Goal: Communication & Community: Answer question/provide support

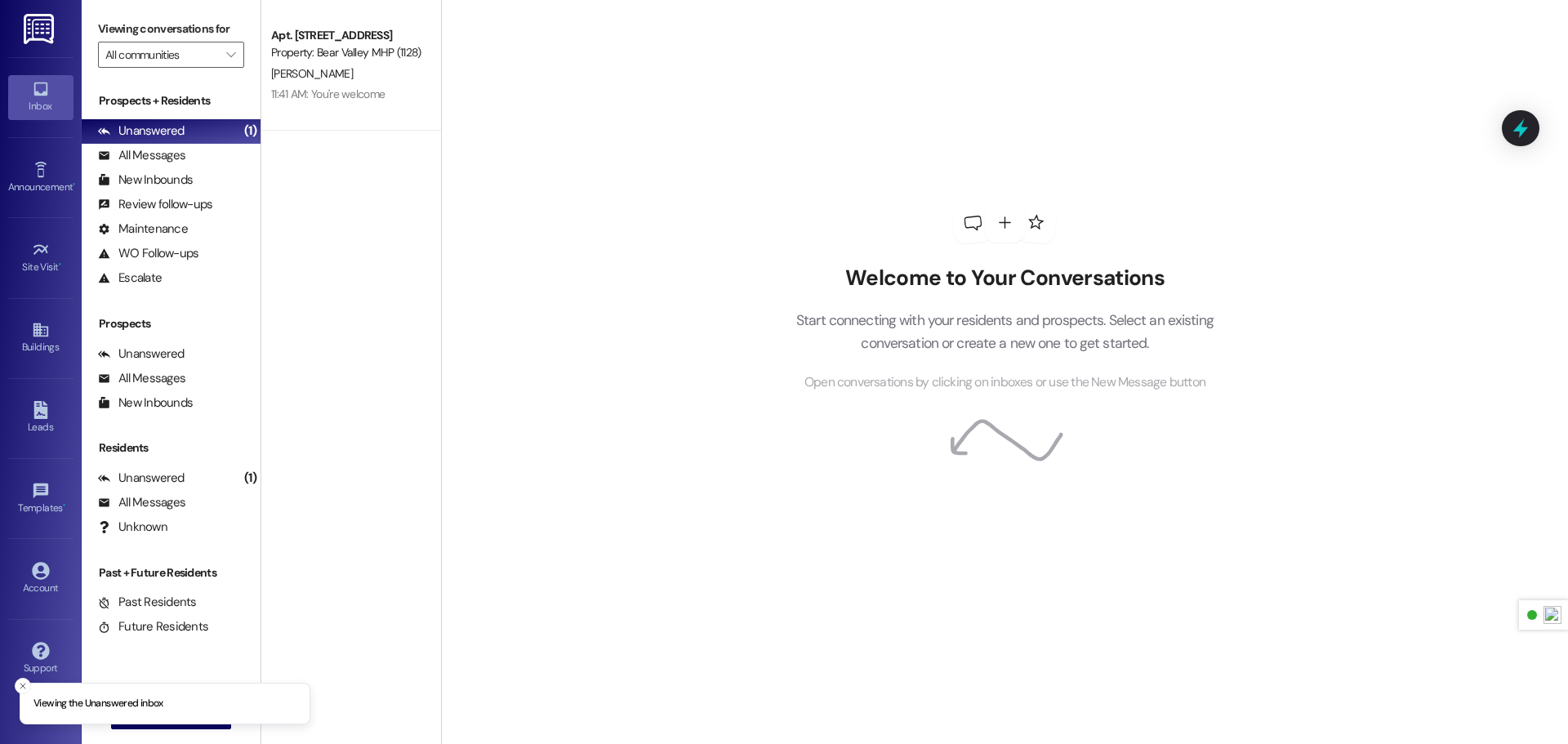
click at [55, 34] on img at bounding box center [40, 29] width 34 height 30
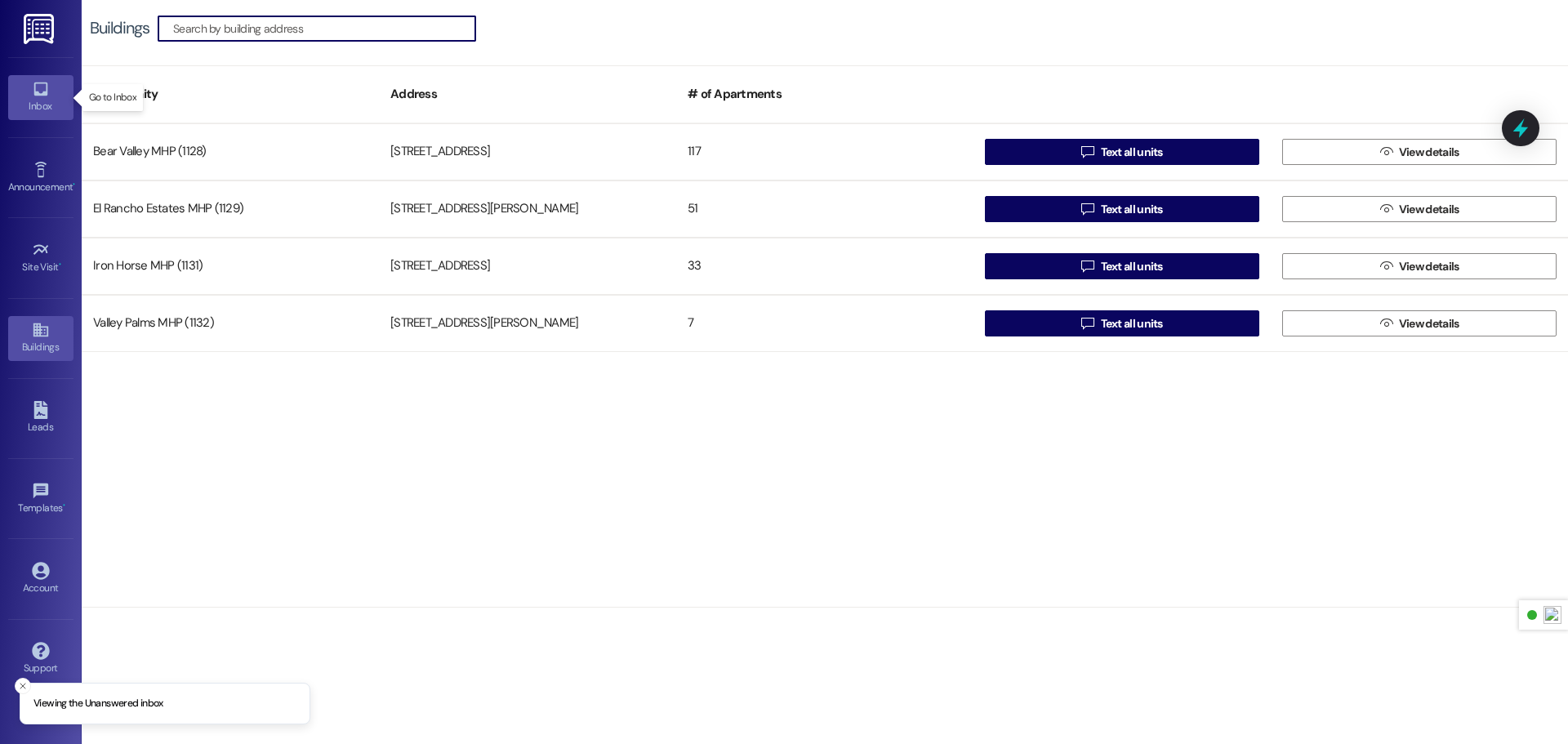
click at [46, 110] on div "Inbox" at bounding box center [40, 105] width 82 height 16
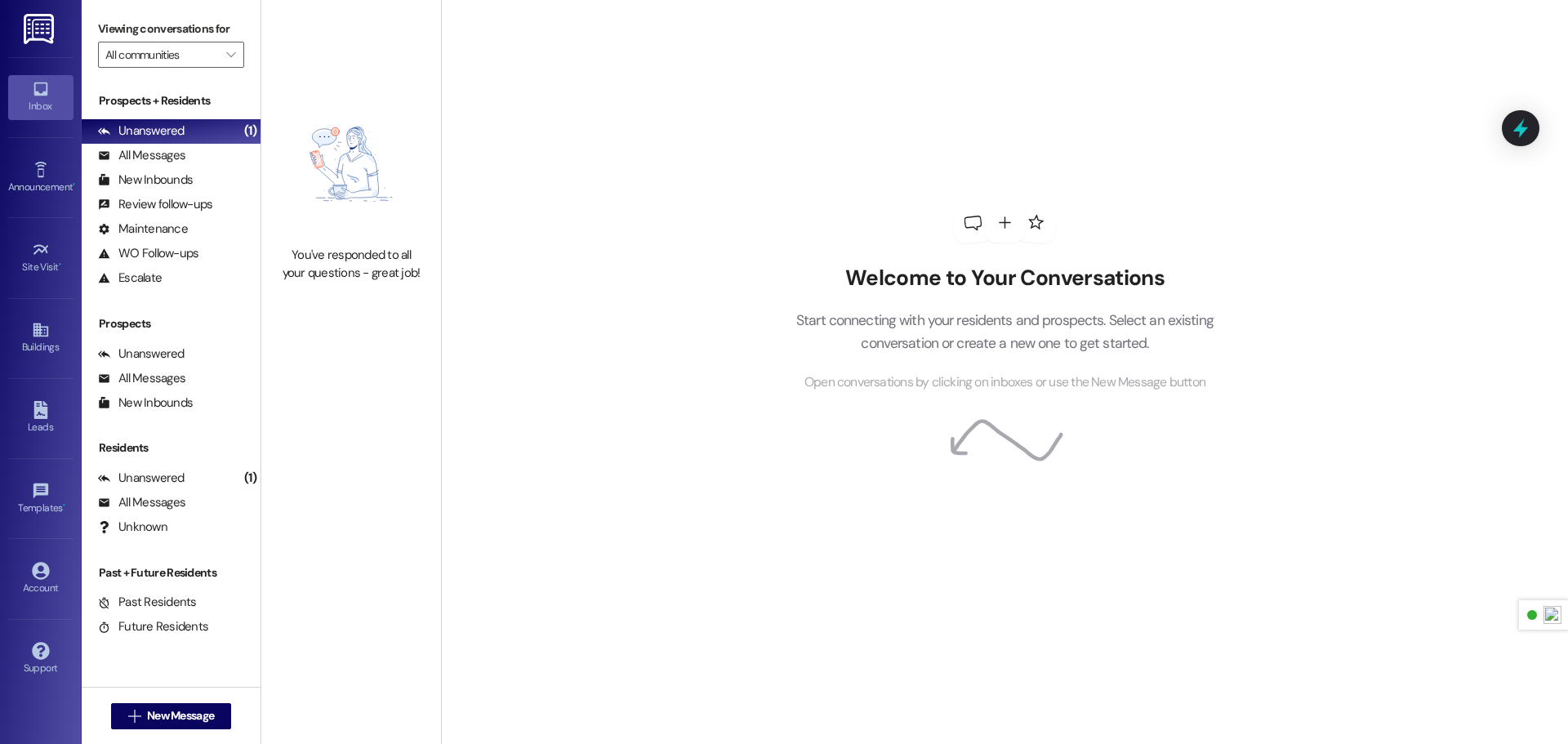
click at [46, 28] on img at bounding box center [40, 29] width 34 height 30
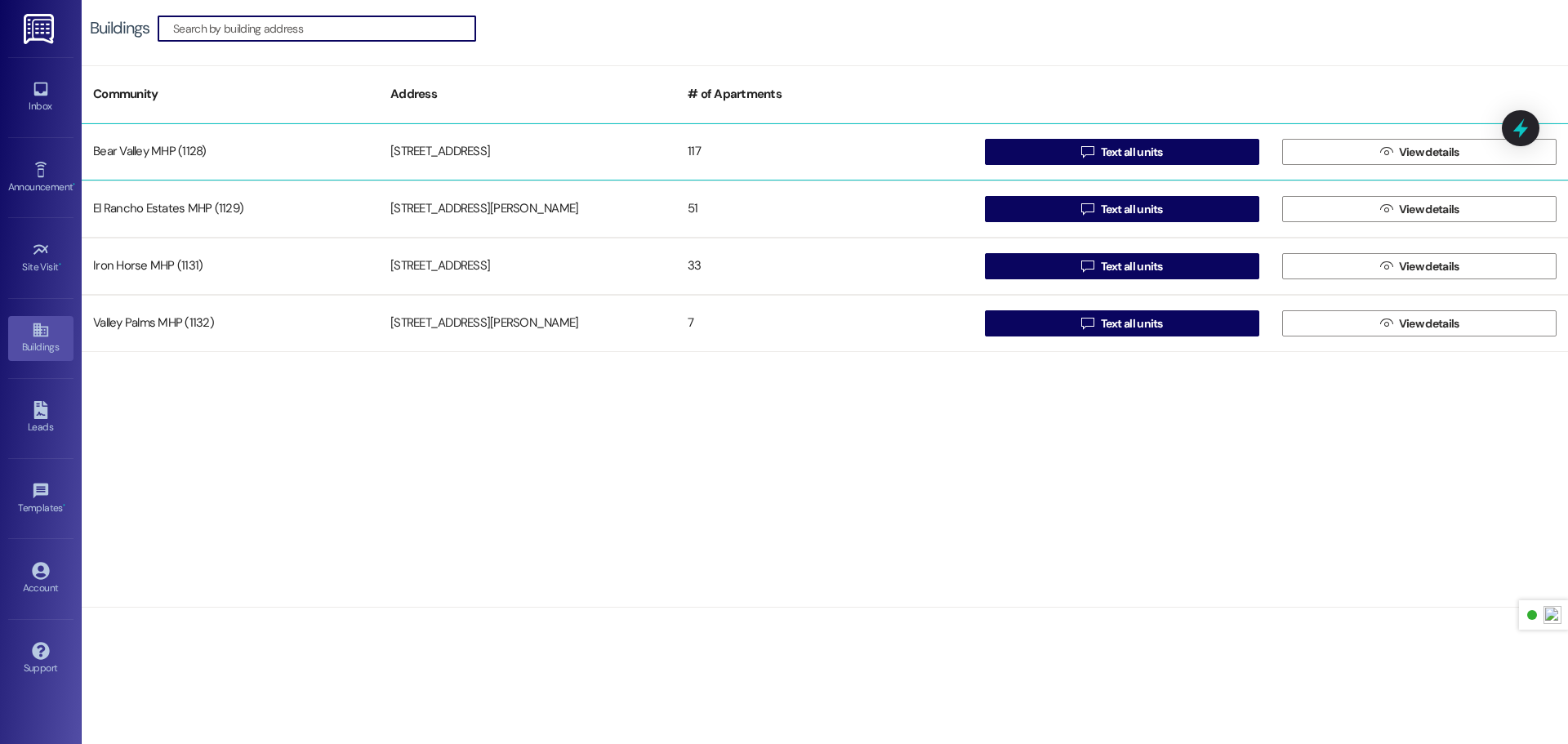
click at [604, 154] on div "[STREET_ADDRESS]" at bounding box center [527, 152] width 298 height 33
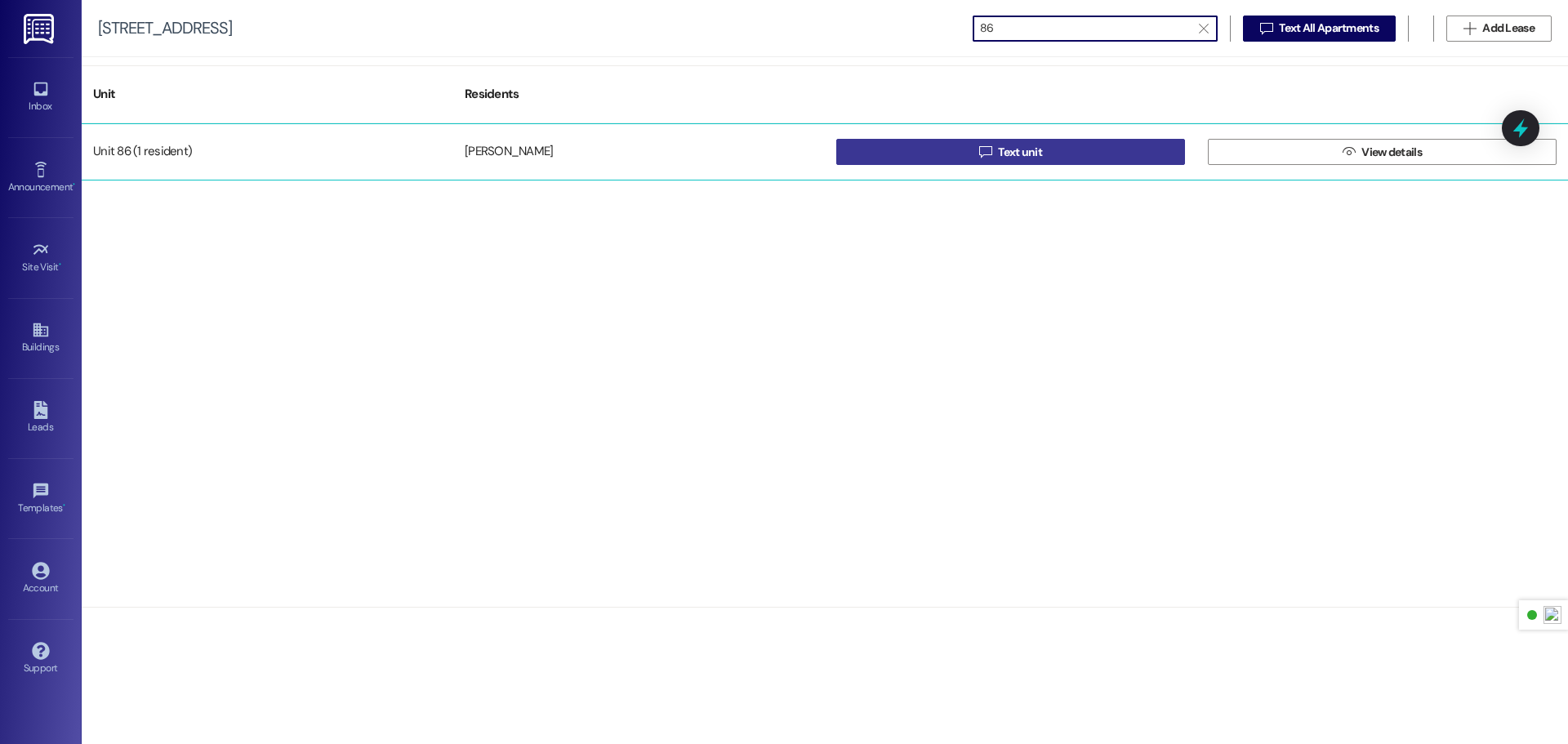
type input "86"
click at [973, 149] on button " Text unit" at bounding box center [1010, 152] width 348 height 26
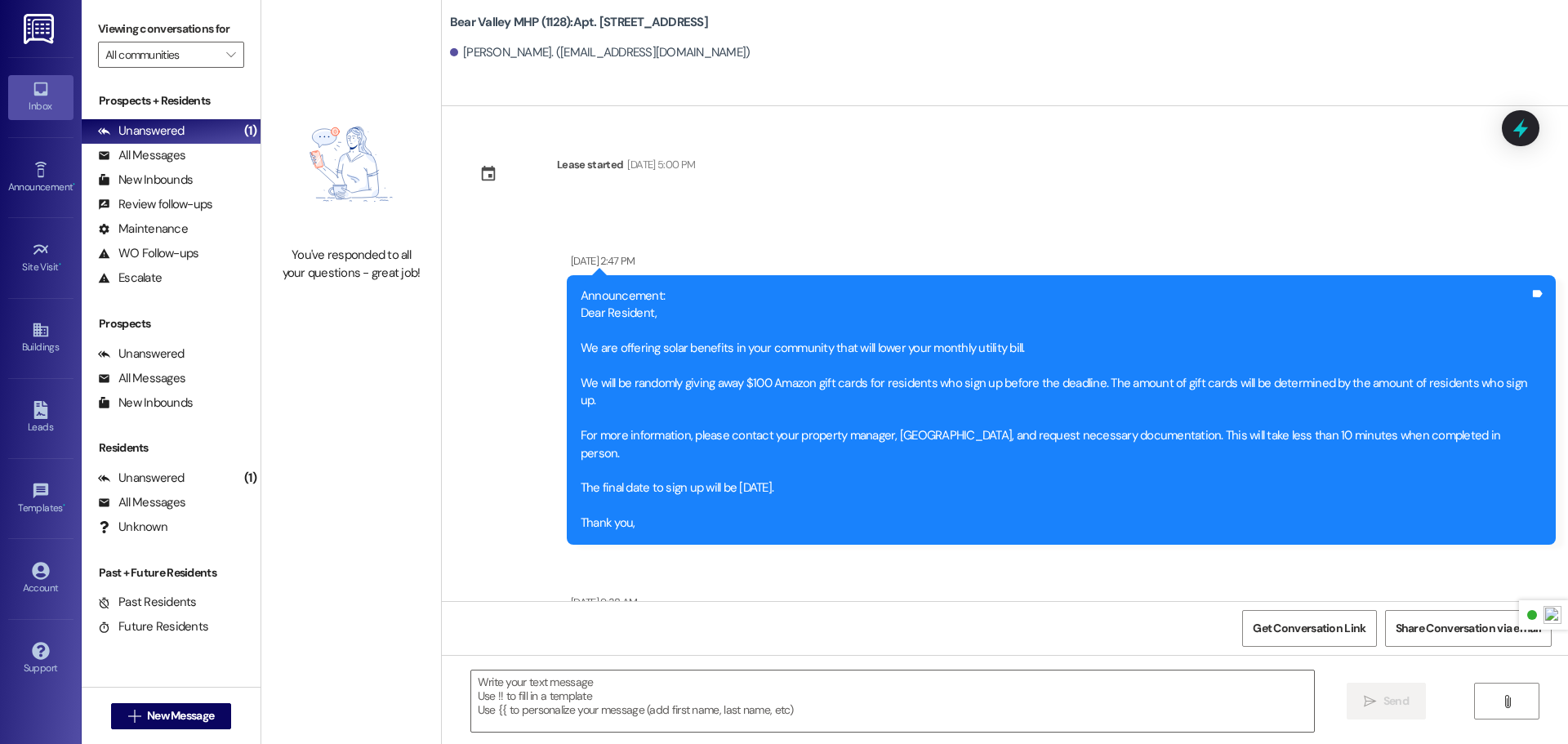
scroll to position [31982, 0]
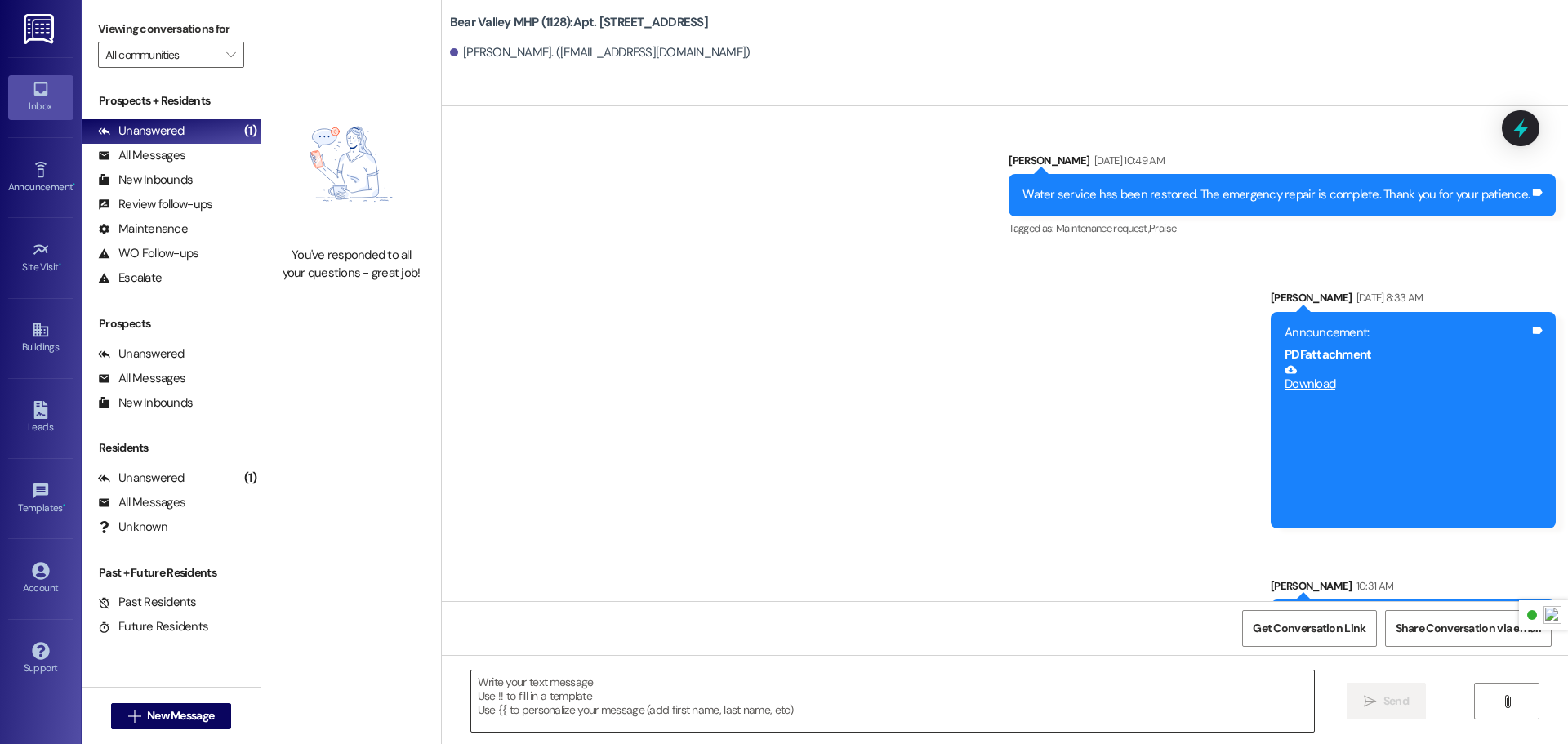
click at [784, 689] on textarea at bounding box center [892, 701] width 843 height 61
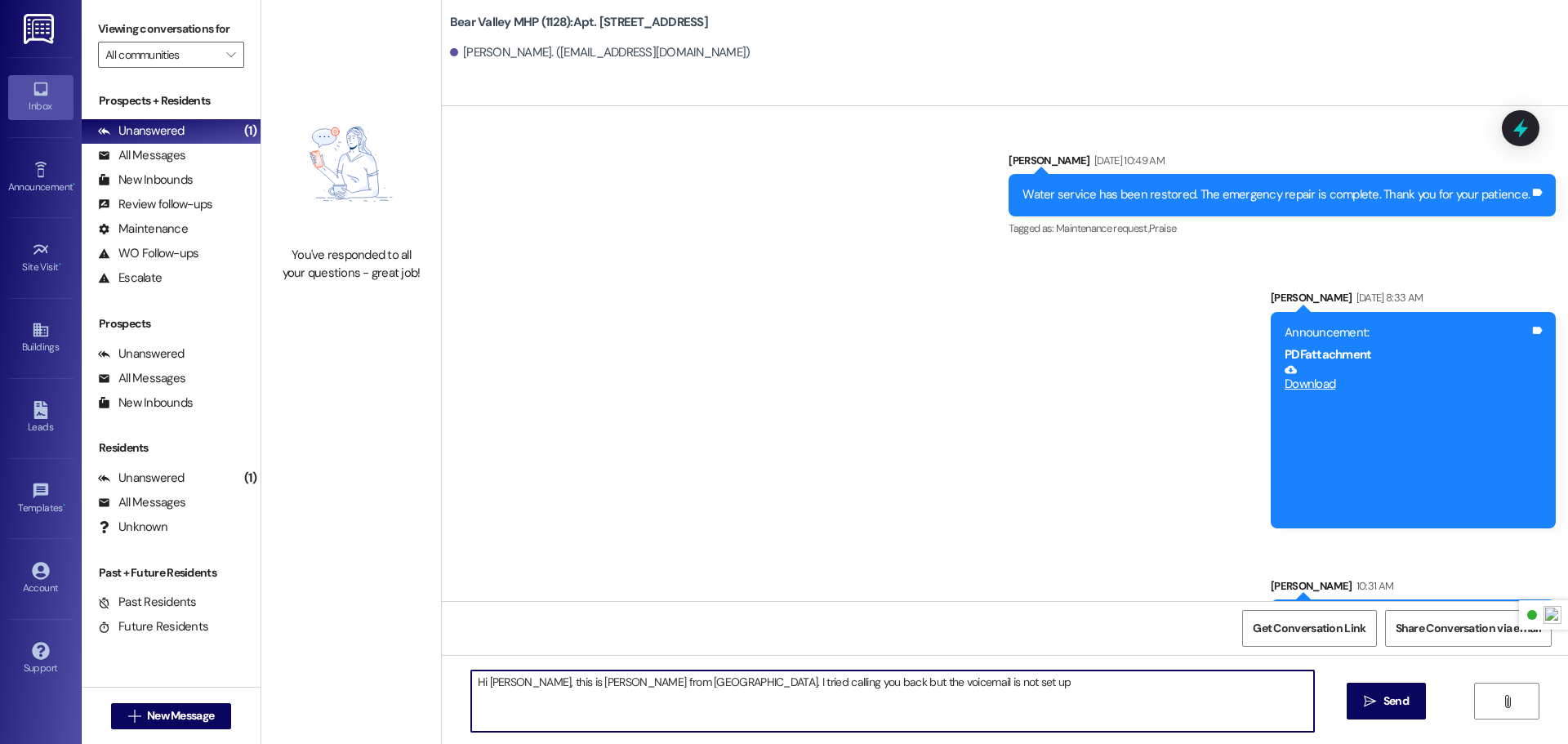
type textarea "Hi [PERSON_NAME], this is [PERSON_NAME] from [GEOGRAPHIC_DATA]. I tried calling…"
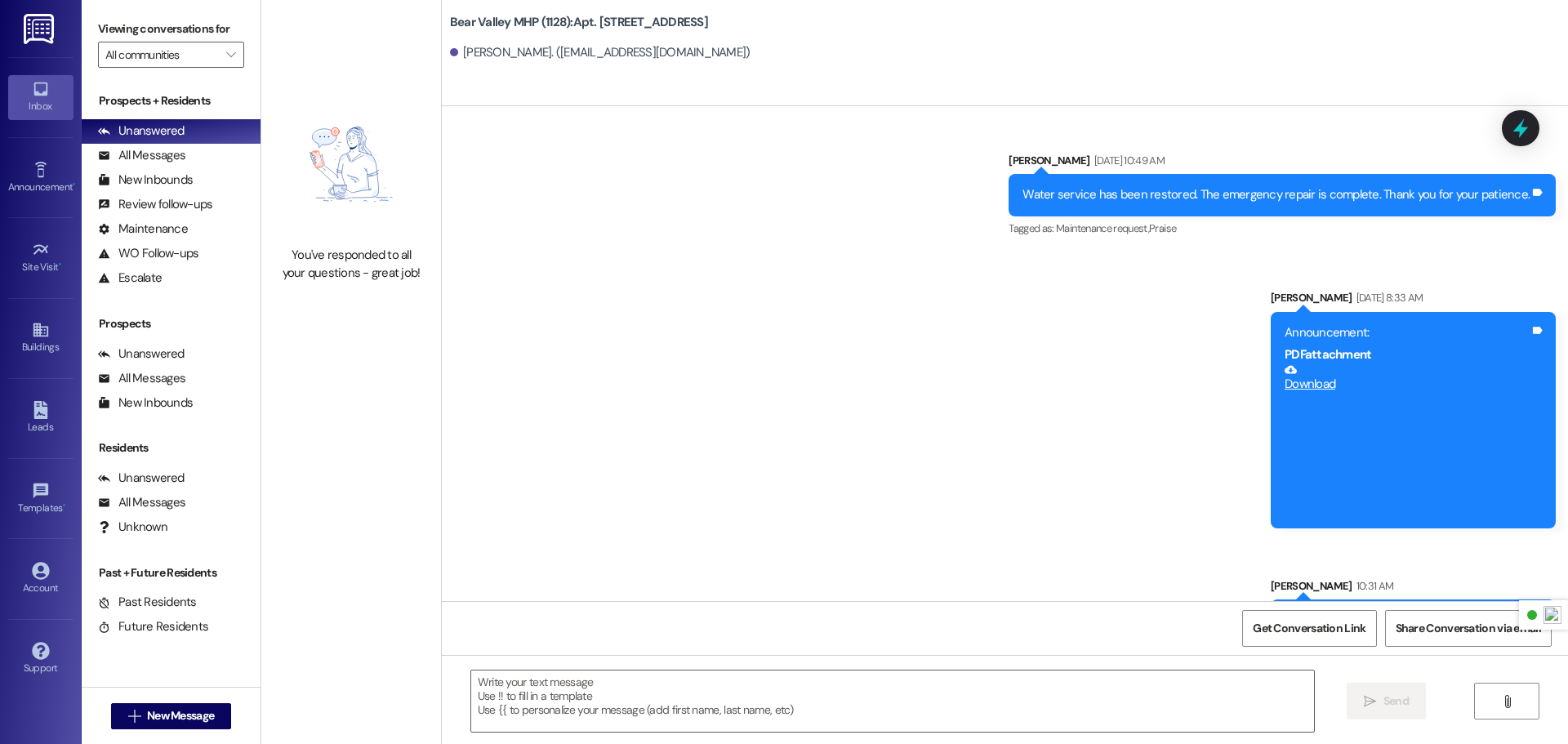
click at [53, 24] on img at bounding box center [40, 29] width 34 height 30
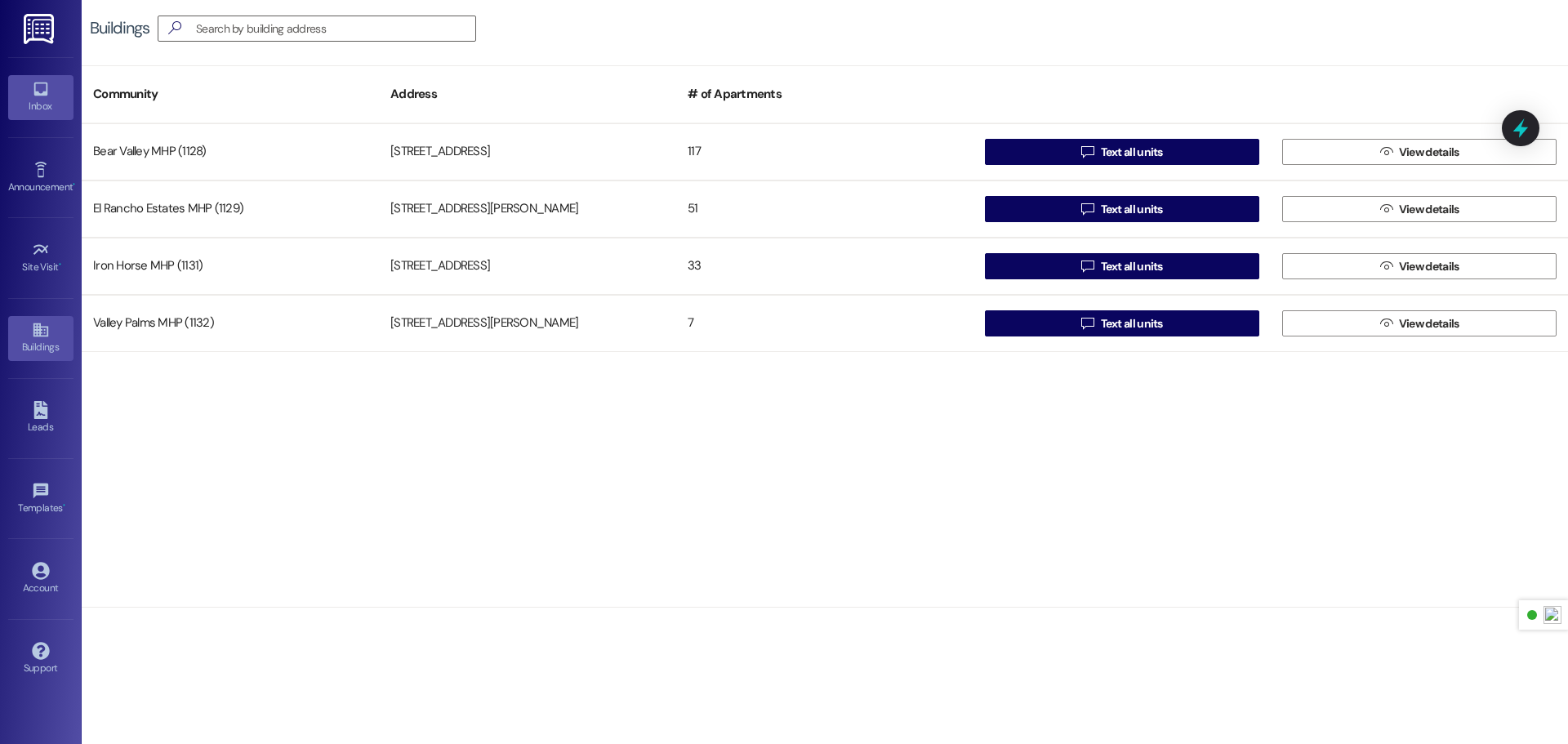
click at [40, 100] on div "Inbox" at bounding box center [40, 105] width 82 height 16
